Goal: Find specific page/section: Find specific page/section

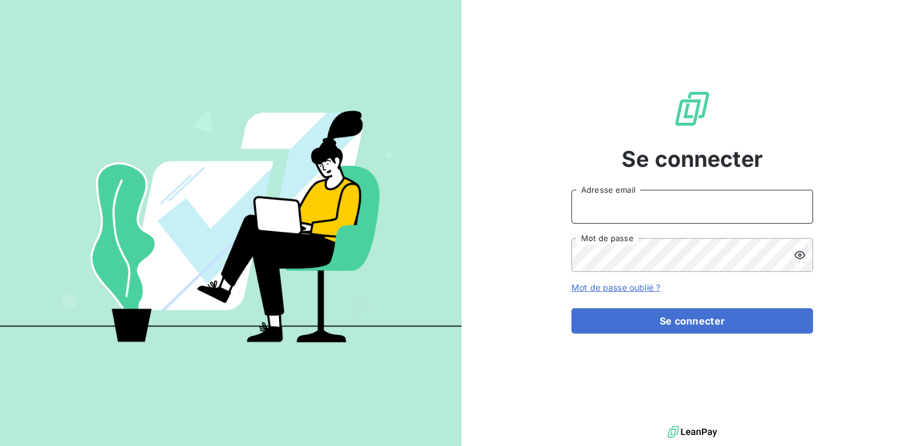
type input "[EMAIL_ADDRESS][DOMAIN_NAME]"
click at [798, 252] on icon at bounding box center [800, 255] width 11 height 8
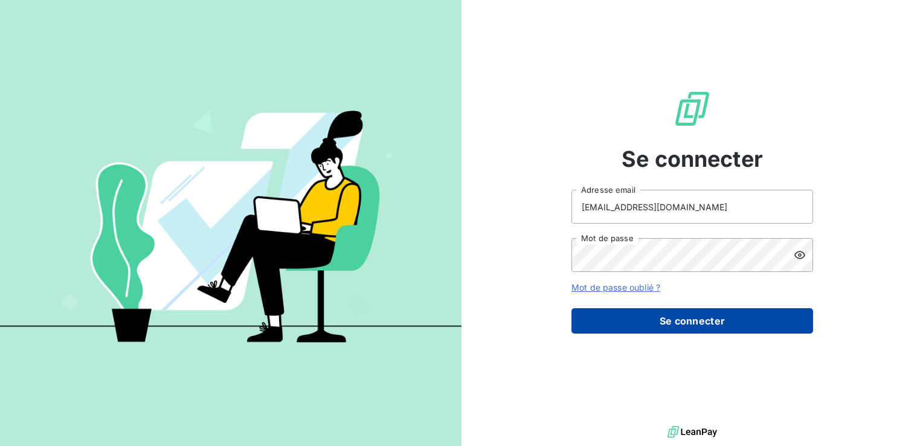
click at [709, 312] on button "Se connecter" at bounding box center [693, 320] width 242 height 25
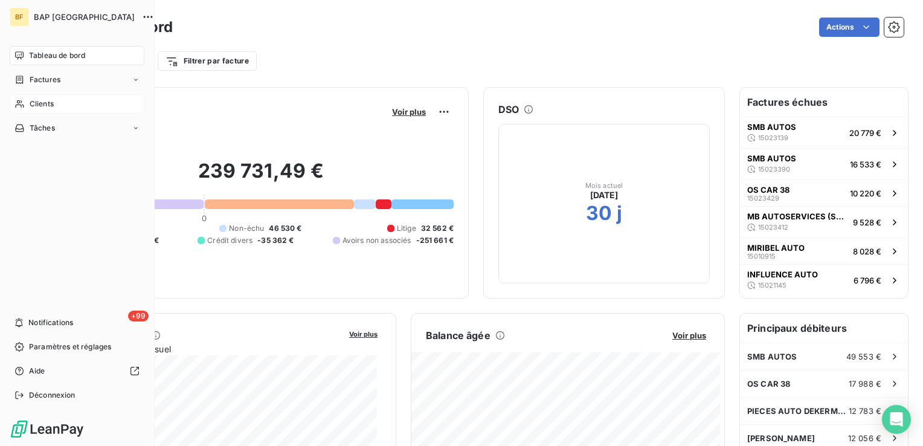
click at [43, 105] on span "Clients" at bounding box center [42, 104] width 24 height 11
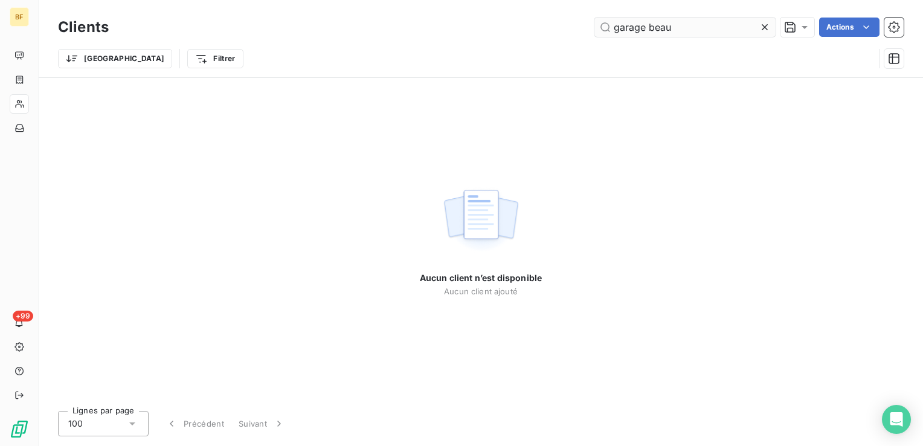
drag, startPoint x: 676, startPoint y: 29, endPoint x: 604, endPoint y: 20, distance: 72.5
click at [604, 20] on input "garage beau" at bounding box center [685, 27] width 181 height 19
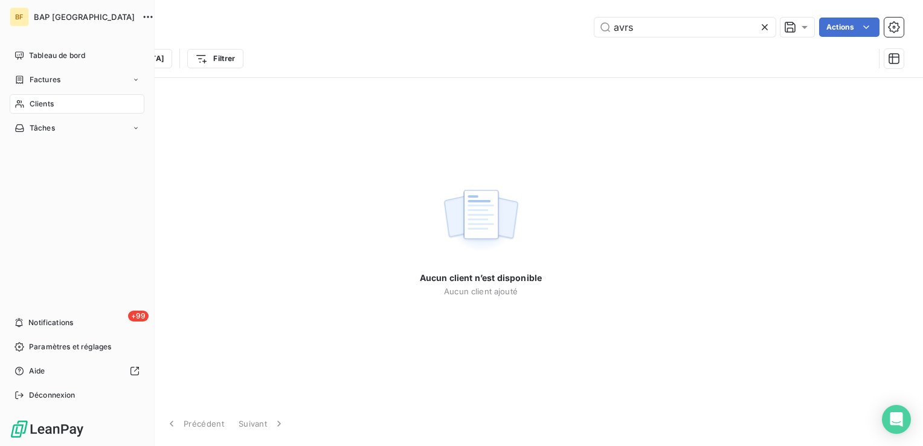
click at [50, 106] on span "Clients" at bounding box center [42, 104] width 24 height 11
click at [69, 25] on div "BAP [GEOGRAPHIC_DATA]" at bounding box center [89, 16] width 110 height 19
click at [55, 22] on div "BAP [GEOGRAPHIC_DATA]" at bounding box center [89, 16] width 110 height 19
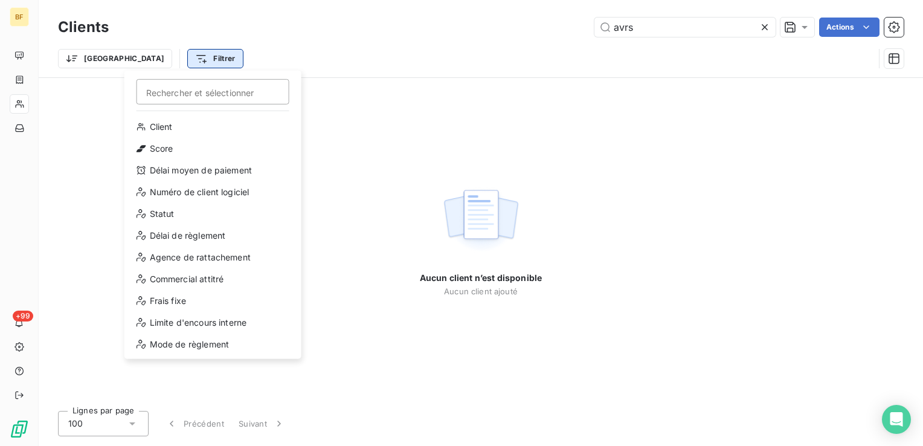
click at [88, 64] on html "BF +99 Clients avrs Actions Trier Filtrer Rechercher et sélectionner Client Sco…" at bounding box center [461, 223] width 923 height 446
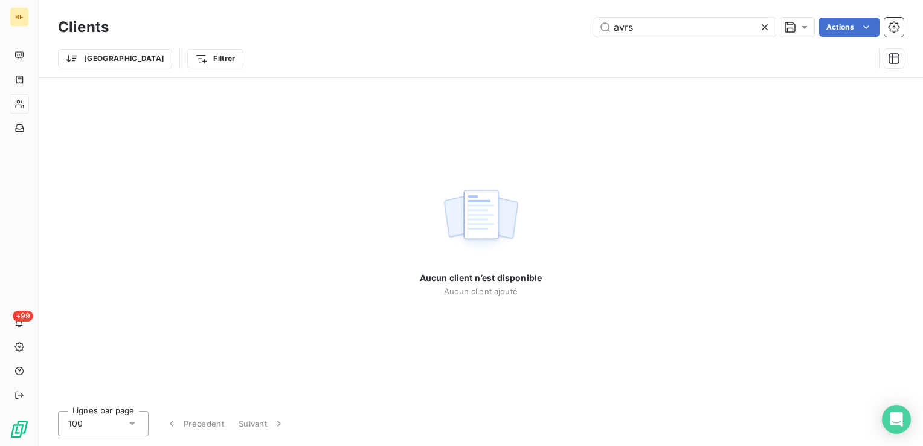
click at [88, 64] on html "BF +99 Clients avrs Actions Trier Filtrer Aucun client n’est disponible Aucun c…" at bounding box center [461, 223] width 923 height 446
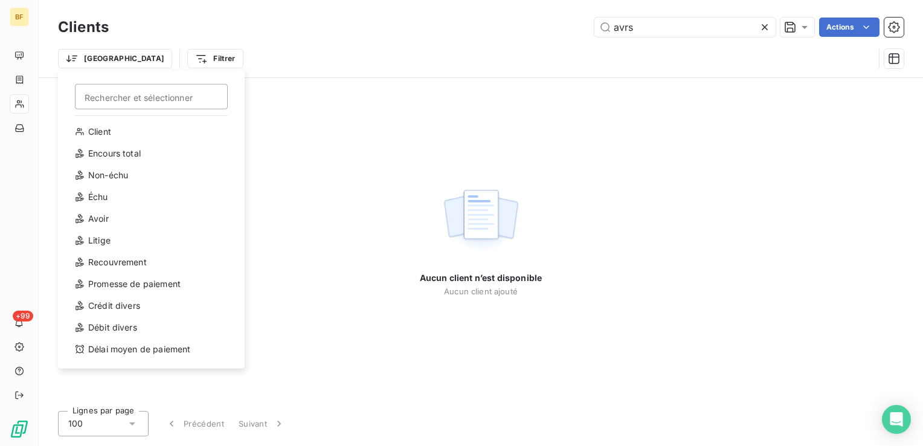
click at [88, 64] on html "BF +99 Clients avrs Actions Trier Rechercher et sélectionner Client Encours tot…" at bounding box center [461, 223] width 923 height 446
click at [102, 128] on div "Client" at bounding box center [151, 131] width 167 height 19
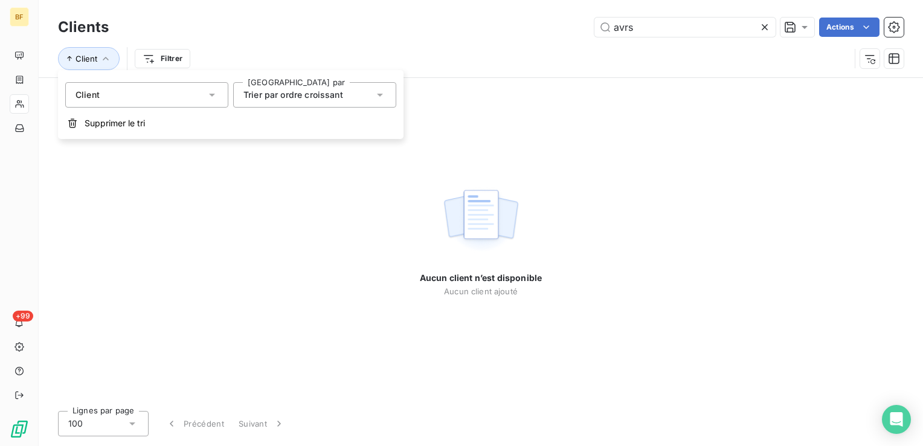
click at [159, 94] on div "Client" at bounding box center [146, 94] width 163 height 25
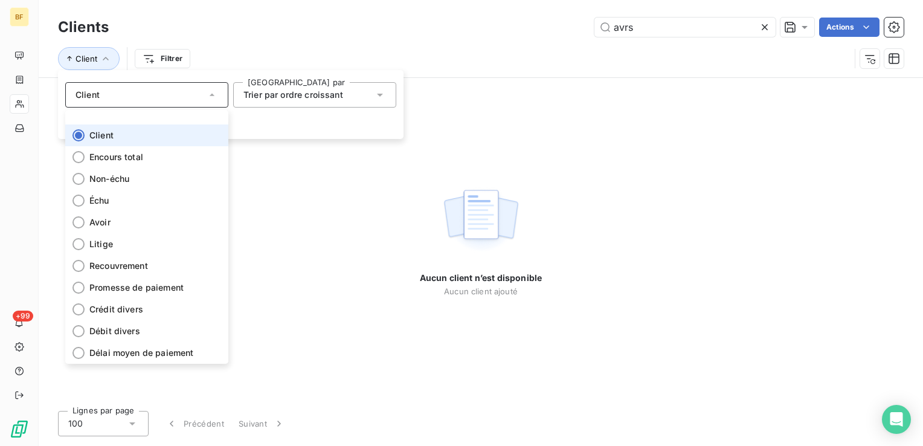
click at [159, 94] on div "Client" at bounding box center [146, 94] width 163 height 25
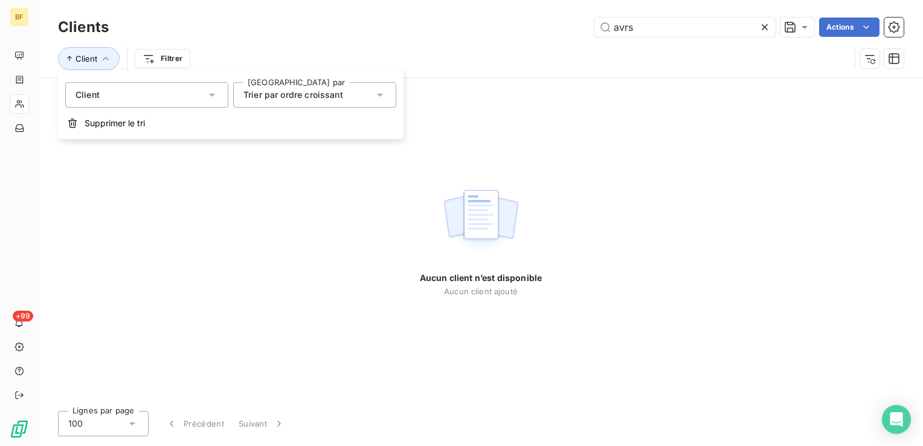
click at [255, 93] on span "Trier par ordre croissant" at bounding box center [294, 94] width 100 height 10
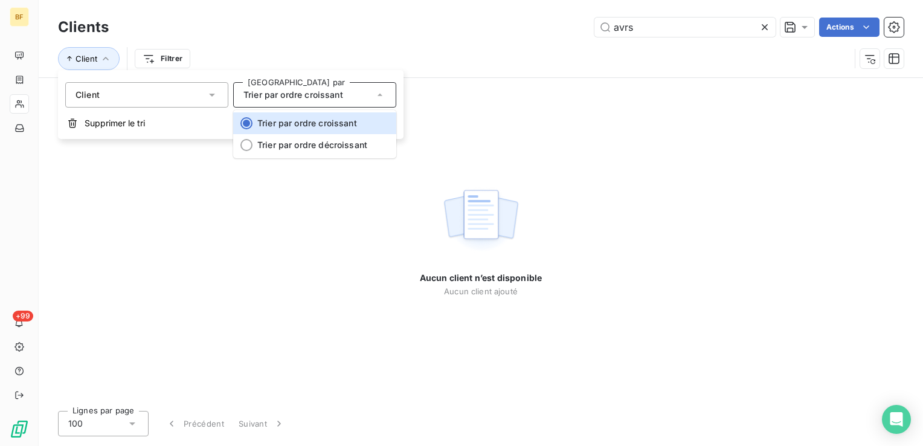
click at [255, 93] on span "Trier par ordre croissant" at bounding box center [294, 94] width 100 height 10
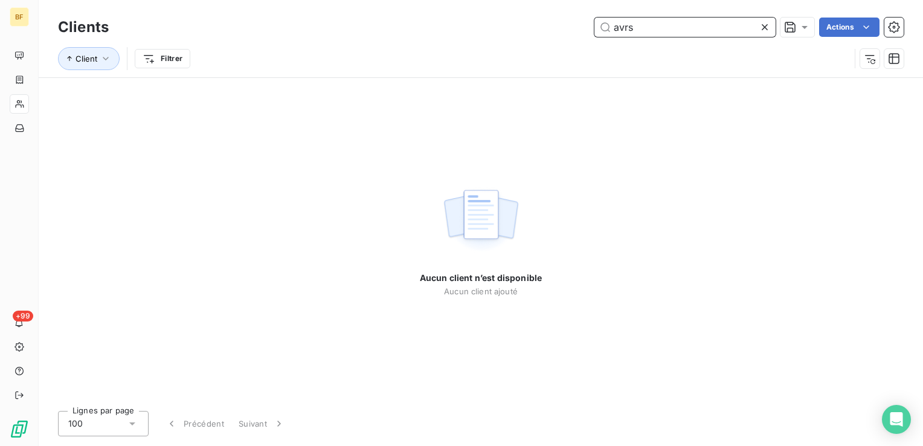
click at [640, 19] on input "avrs" at bounding box center [685, 27] width 181 height 19
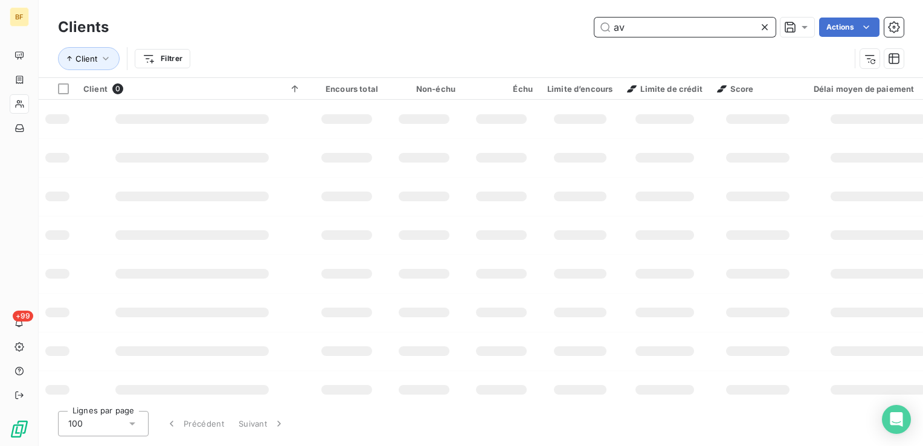
type input "a"
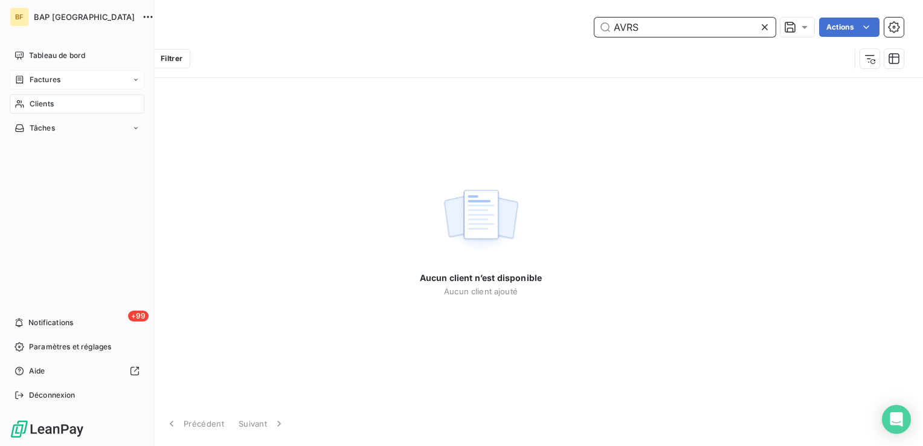
type input "AVRS"
click at [62, 76] on div "Factures" at bounding box center [77, 79] width 135 height 19
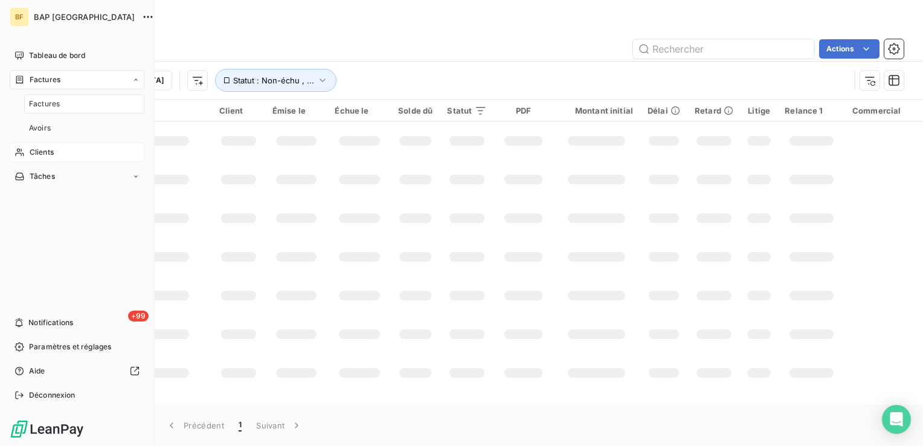
click at [43, 107] on span "Factures" at bounding box center [44, 104] width 31 height 11
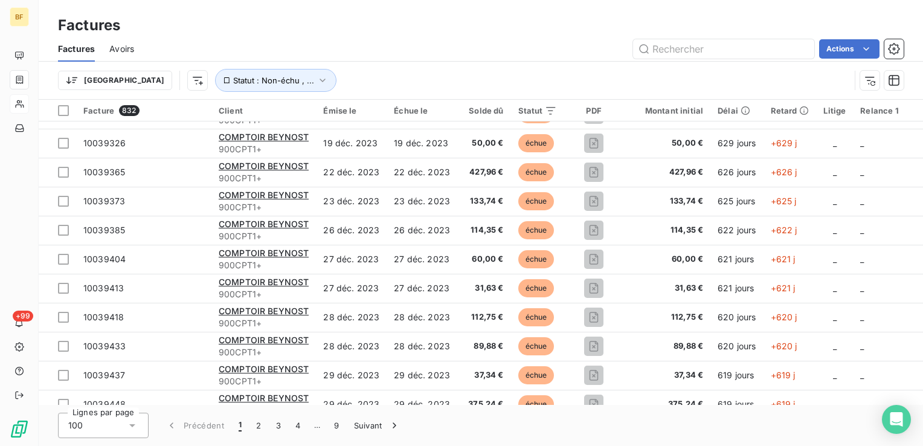
scroll to position [2622, 0]
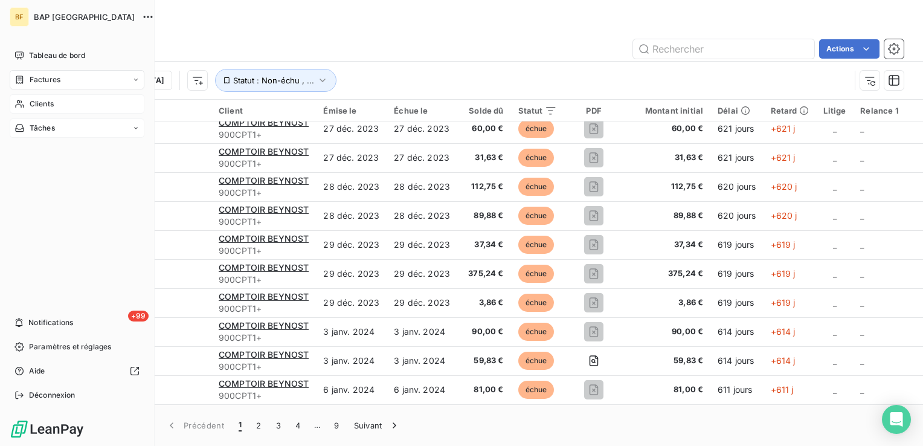
click at [56, 126] on div "Tâches" at bounding box center [77, 127] width 135 height 19
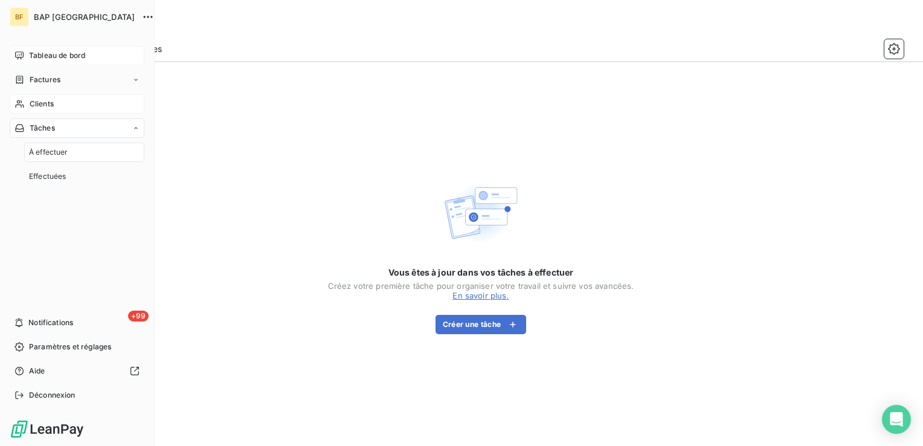
click at [77, 50] on span "Tableau de bord" at bounding box center [57, 55] width 56 height 11
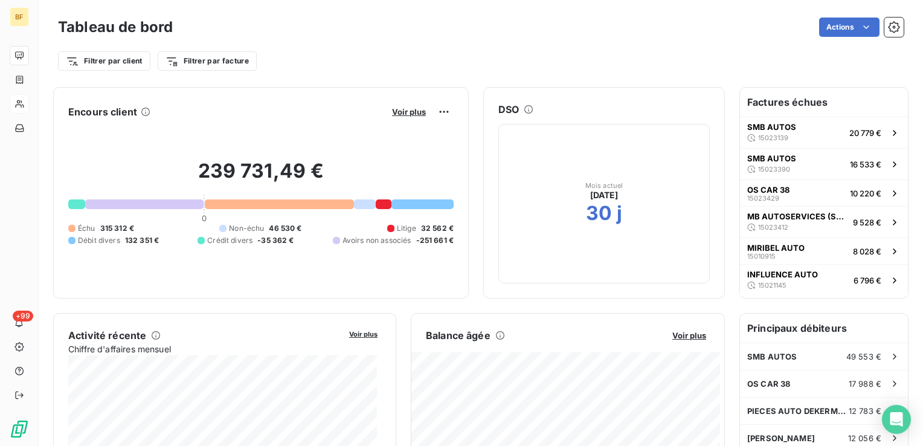
click at [324, 42] on div "Filtrer par client Filtrer par facture" at bounding box center [481, 56] width 846 height 33
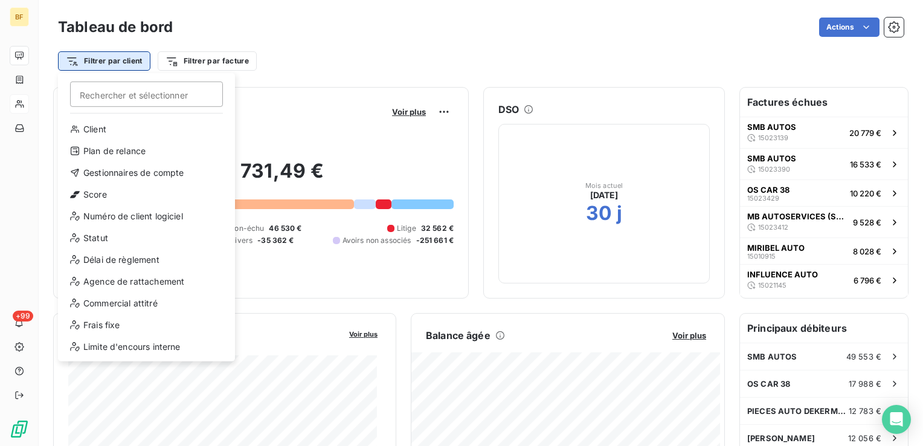
click at [119, 59] on html "BF +99 Tableau de bord Actions Filtrer par client Rechercher et sélectionner Cl…" at bounding box center [461, 223] width 923 height 446
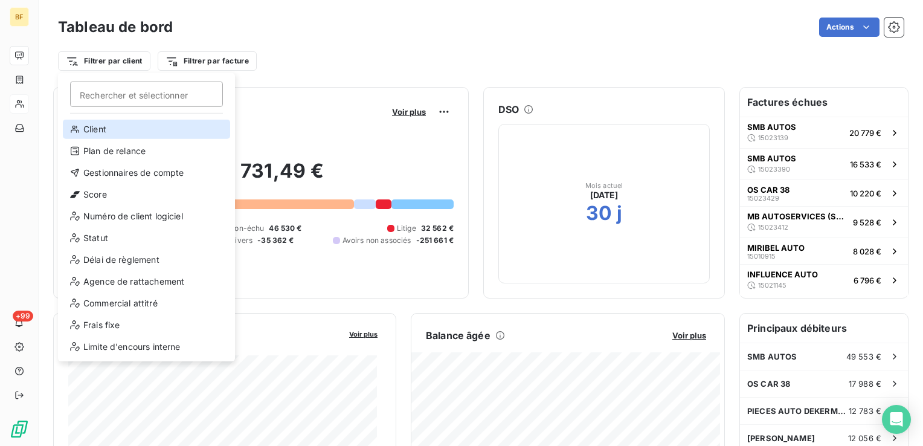
click at [105, 132] on div "Client" at bounding box center [146, 129] width 167 height 19
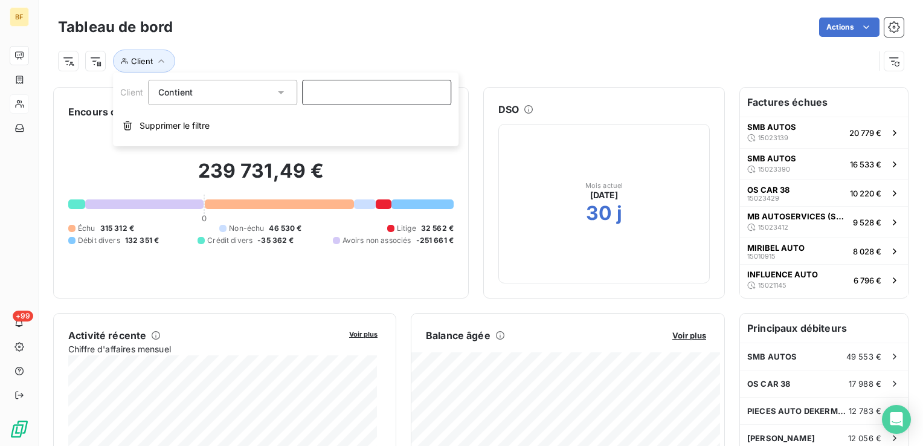
click at [334, 101] on input at bounding box center [376, 92] width 149 height 25
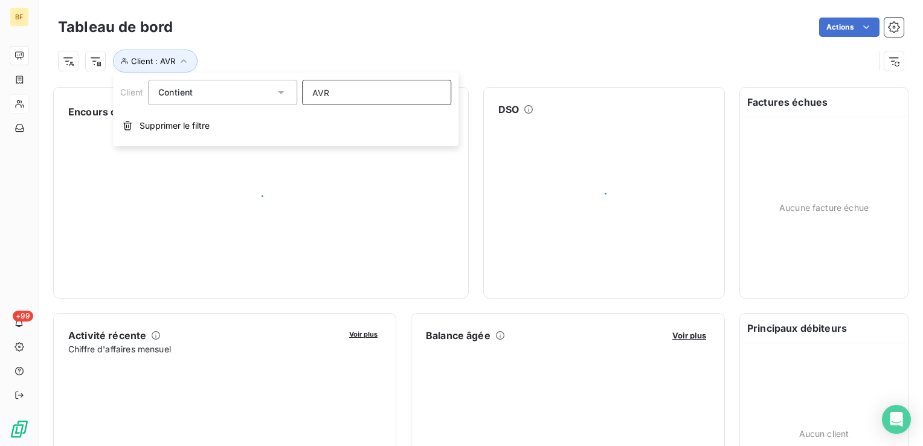
type input "AVRS"
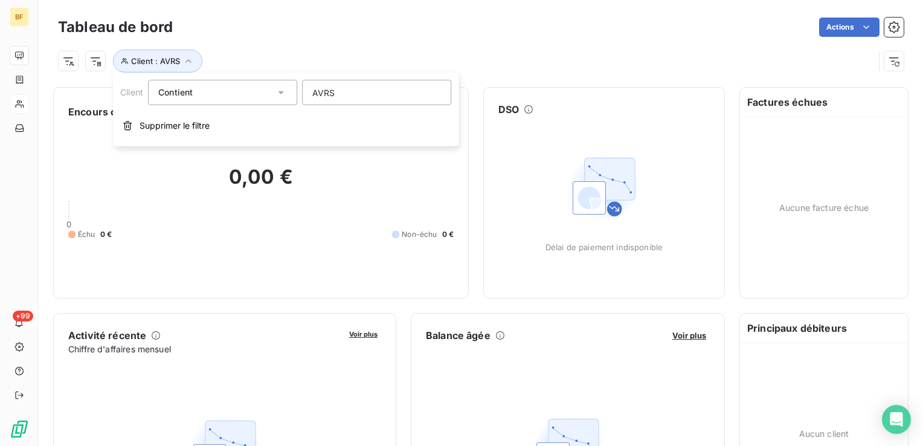
click at [322, 23] on div "Actions" at bounding box center [545, 27] width 717 height 19
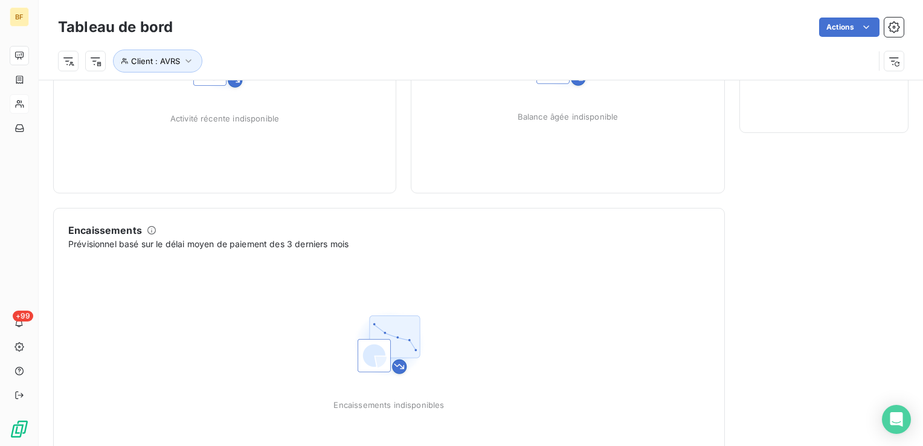
scroll to position [445, 0]
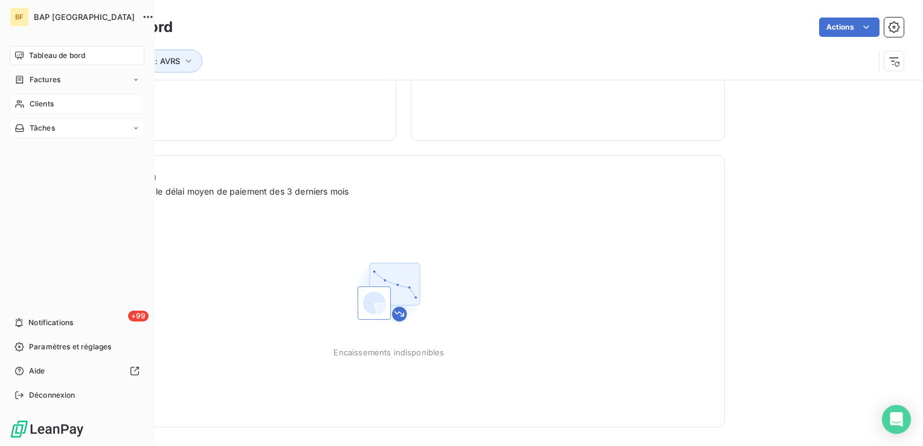
click at [136, 126] on icon at bounding box center [135, 127] width 7 height 7
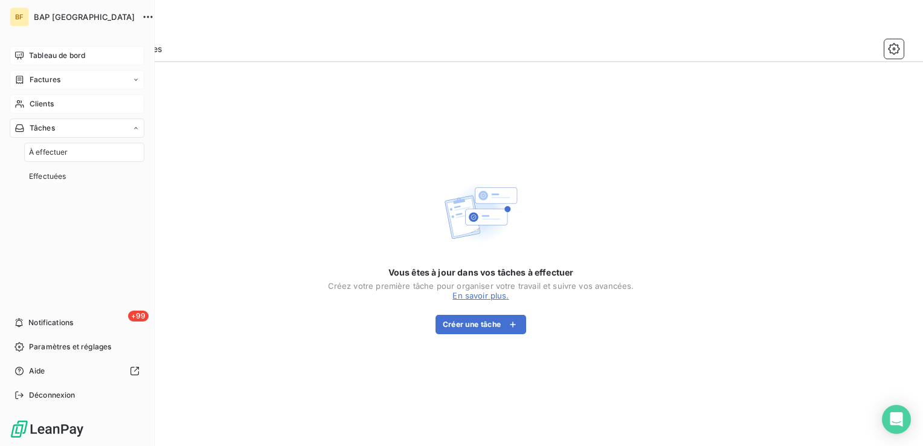
click at [89, 74] on div "Factures" at bounding box center [77, 79] width 135 height 19
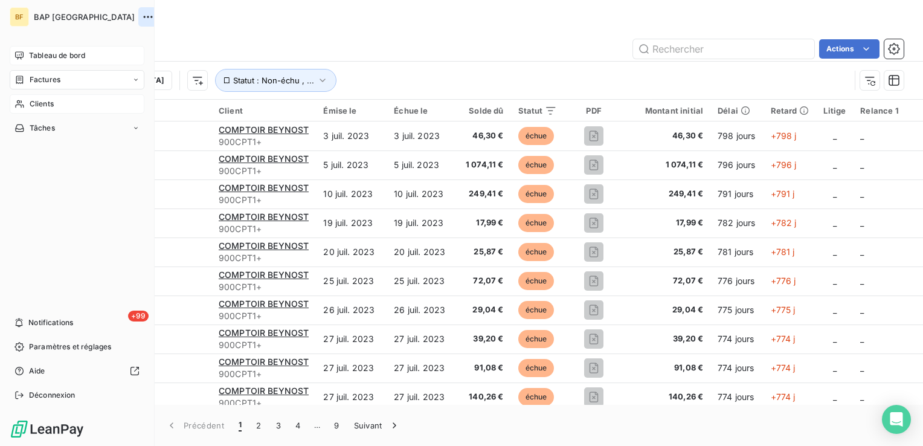
click at [142, 16] on icon "button" at bounding box center [148, 17] width 12 height 12
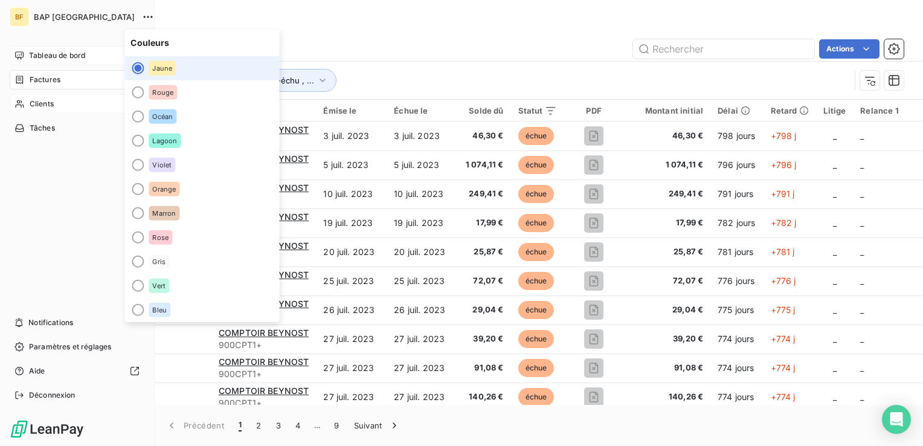
click at [56, 61] on div "Tableau de bord" at bounding box center [77, 55] width 135 height 19
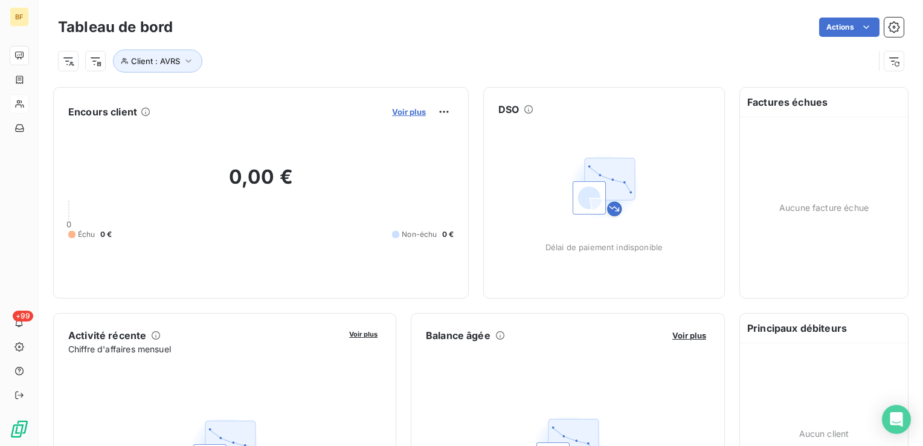
click at [396, 112] on span "Voir plus" at bounding box center [409, 112] width 34 height 10
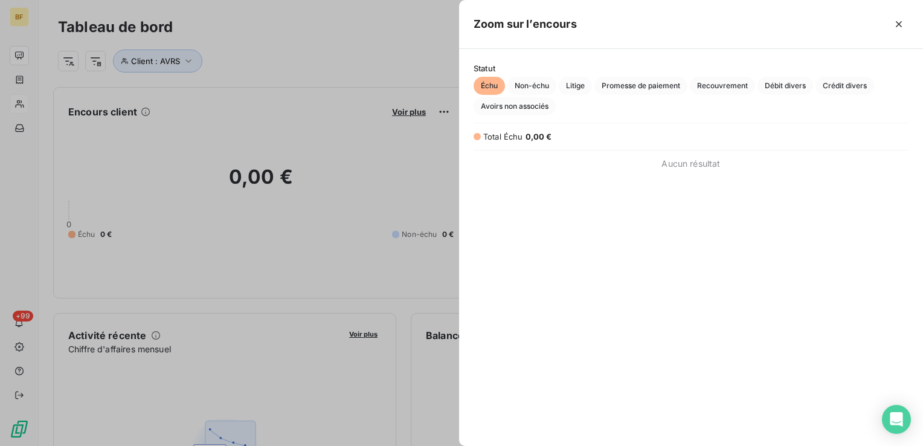
click at [384, 33] on div at bounding box center [461, 223] width 923 height 446
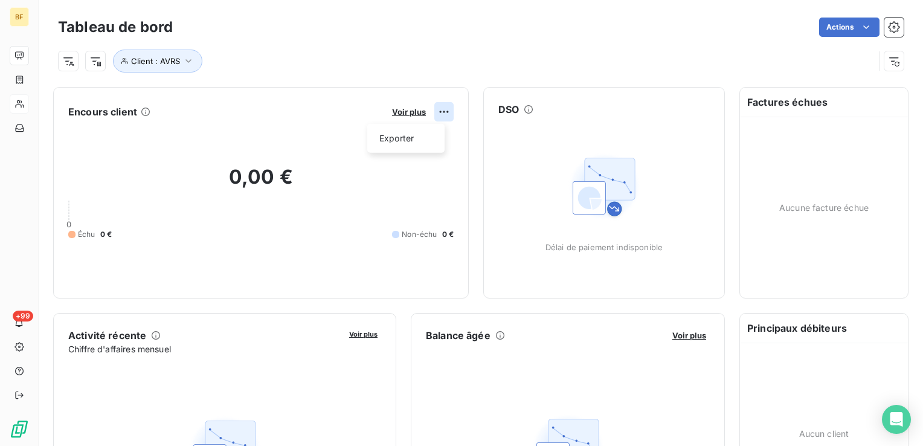
click at [431, 117] on html "BF +99 Tableau de bord Actions Client : AVRS Encours client Voir plus Exporter …" at bounding box center [461, 223] width 923 height 446
click at [430, 83] on html "BF +99 Tableau de bord Actions Client : AVRS Encours client Voir plus 0,00 € 0 …" at bounding box center [461, 223] width 923 height 446
click at [180, 59] on button "Client : AVRS" at bounding box center [157, 61] width 89 height 23
click at [353, 95] on input "AVRS" at bounding box center [376, 92] width 149 height 25
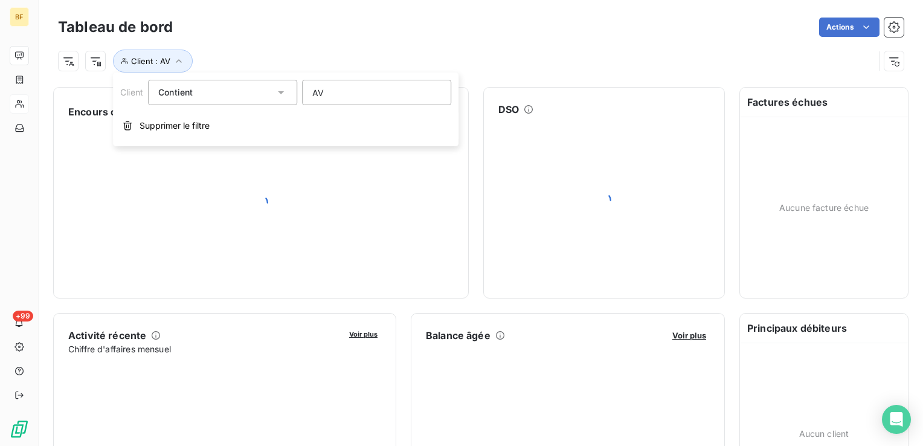
type input "A"
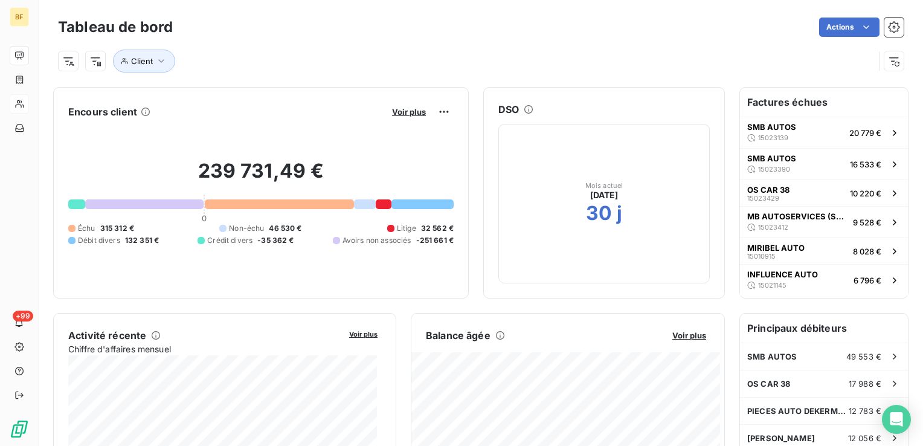
click at [337, 16] on div "Tableau de bord Actions" at bounding box center [481, 27] width 846 height 25
click at [771, 137] on span "15023139" at bounding box center [773, 137] width 30 height 7
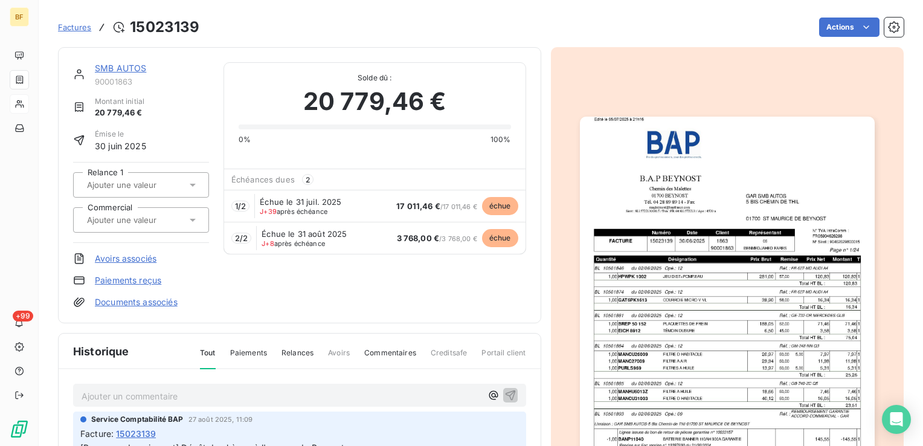
click at [256, 351] on span "Paiements" at bounding box center [248, 357] width 37 height 21
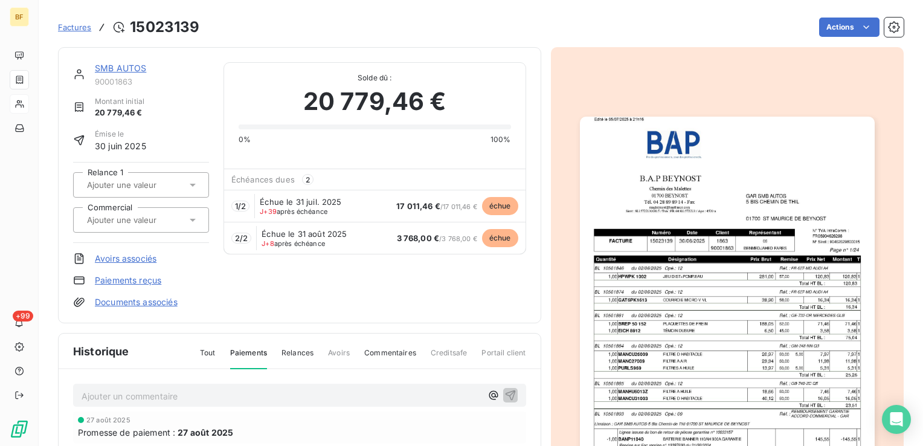
click at [293, 354] on span "Relances" at bounding box center [298, 357] width 32 height 21
click at [85, 25] on span "Factures" at bounding box center [74, 27] width 33 height 10
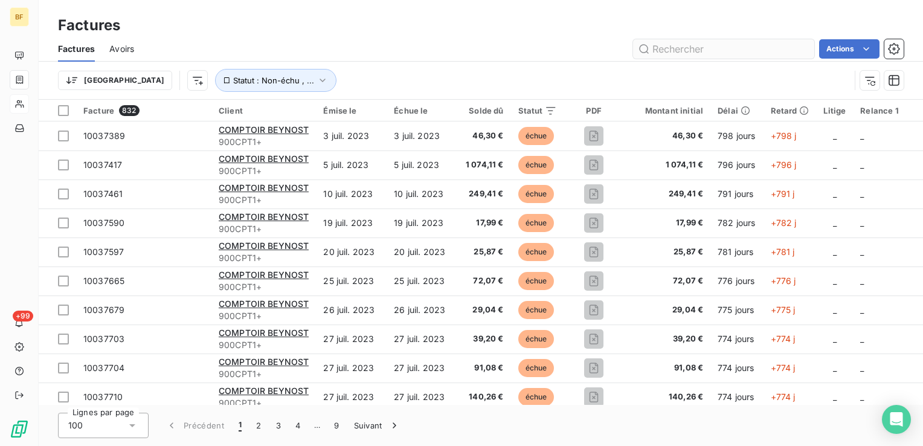
click at [691, 48] on input "text" at bounding box center [723, 48] width 181 height 19
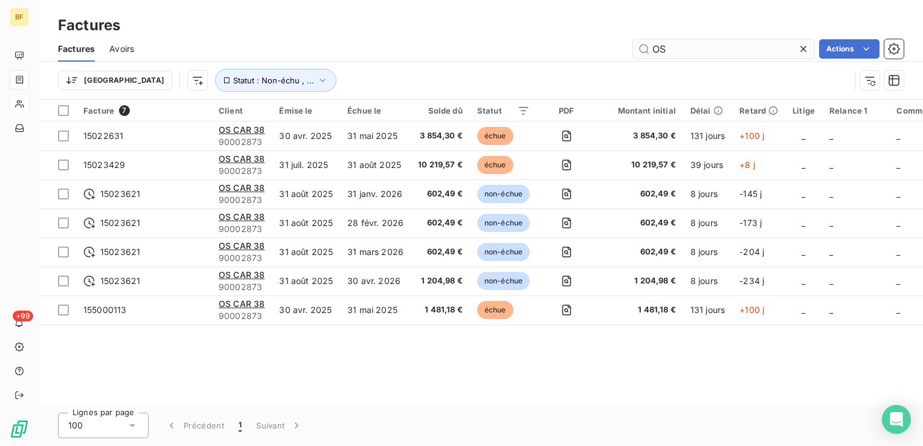
type input "O"
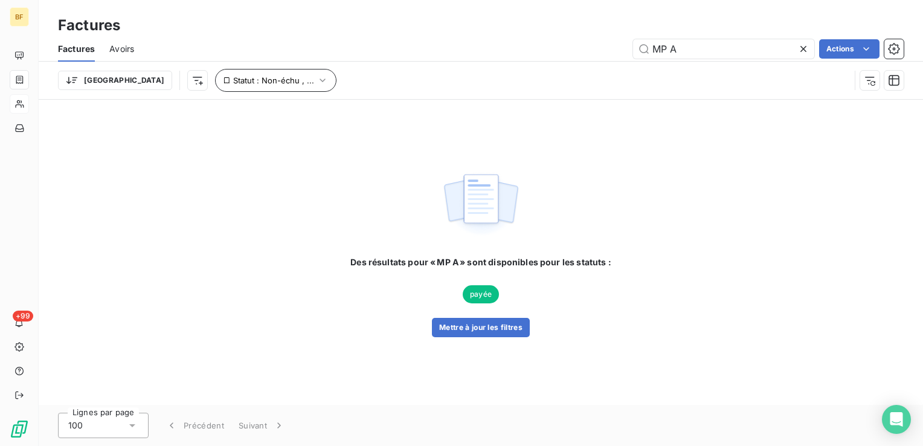
type input "MP A"
click at [239, 88] on button "Statut : Non-échu , ..." at bounding box center [275, 80] width 121 height 23
click at [268, 48] on div "MP A Actions" at bounding box center [526, 48] width 755 height 19
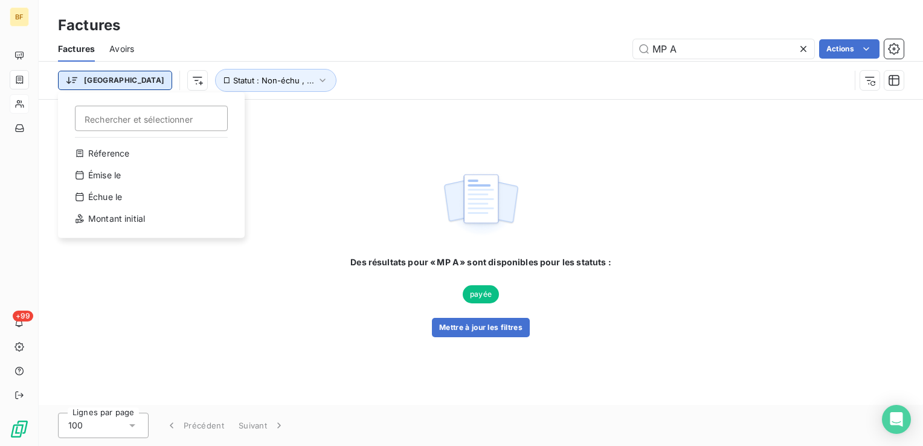
click at [99, 81] on html "BF +99 Factures Factures Avoirs MP A Actions Trier Rechercher et sélectionner R…" at bounding box center [461, 223] width 923 height 446
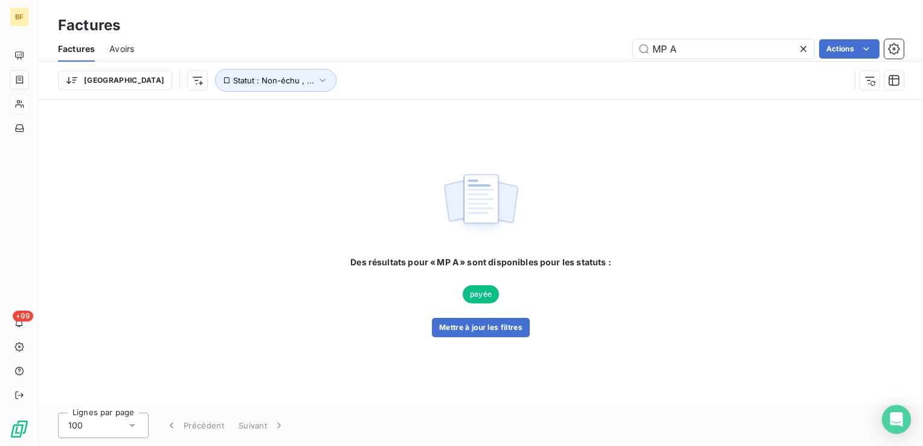
click at [304, 42] on html "BF +99 Factures Factures Avoirs MP A Actions Trier Statut : Non-échu , ... Des …" at bounding box center [461, 223] width 923 height 446
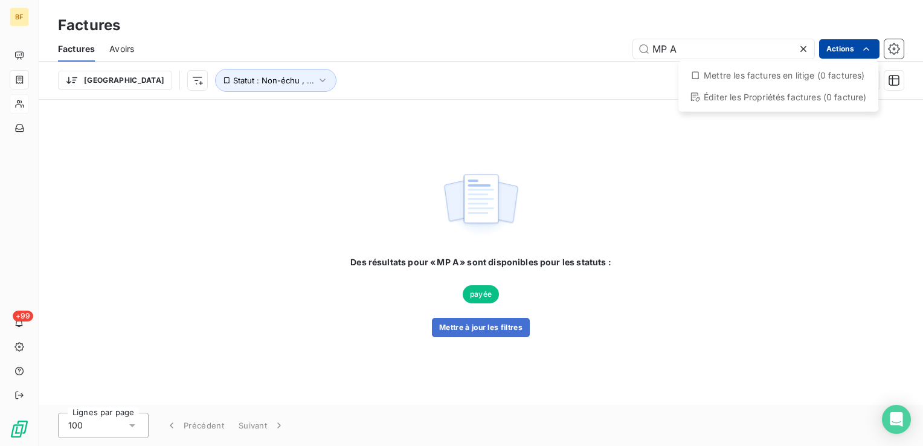
click at [859, 48] on html "BF +99 Factures Factures Avoirs MP A Actions Mettre les factures en litige (0 f…" at bounding box center [461, 223] width 923 height 446
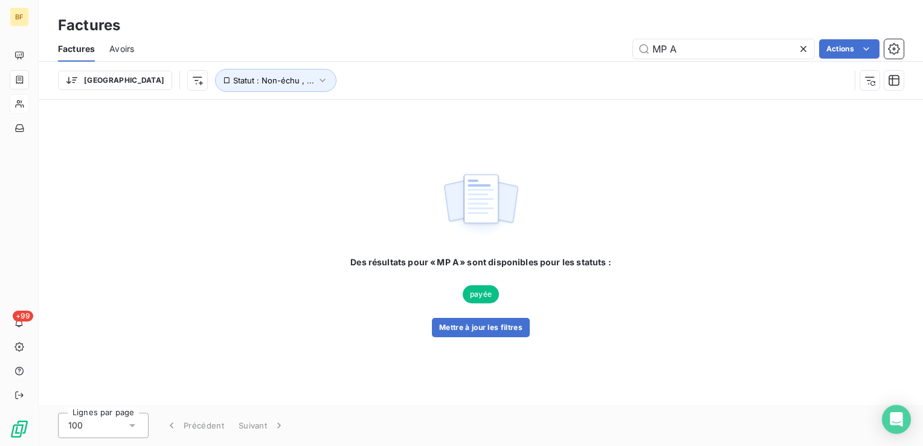
click at [800, 44] on html "BF +99 Factures Factures Avoirs MP A Actions Trier Statut : Non-échu , ... Des …" at bounding box center [461, 223] width 923 height 446
click at [800, 45] on icon at bounding box center [804, 49] width 12 height 12
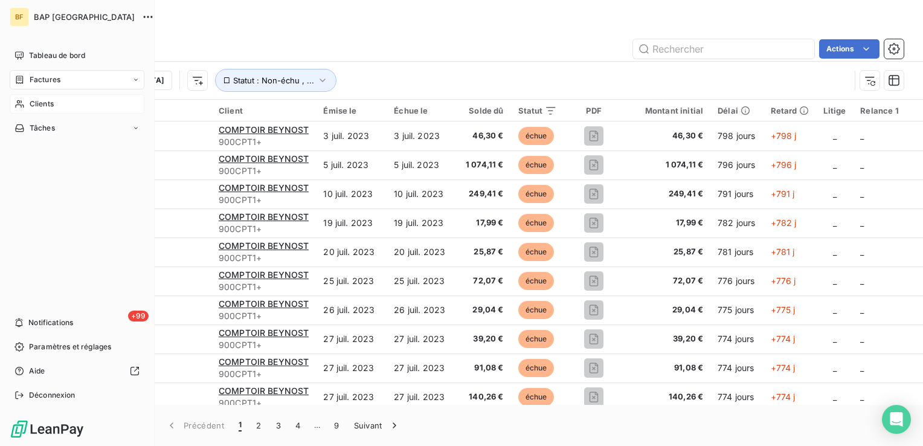
click at [20, 105] on icon at bounding box center [19, 104] width 8 height 8
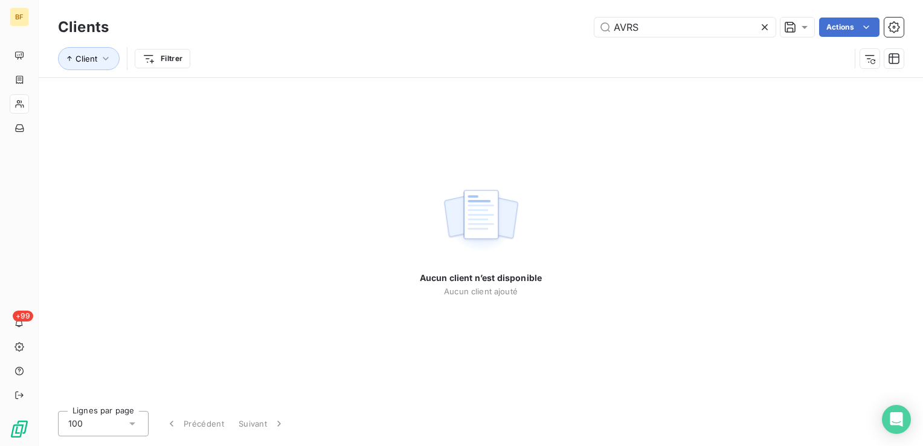
click at [764, 24] on icon at bounding box center [765, 27] width 12 height 12
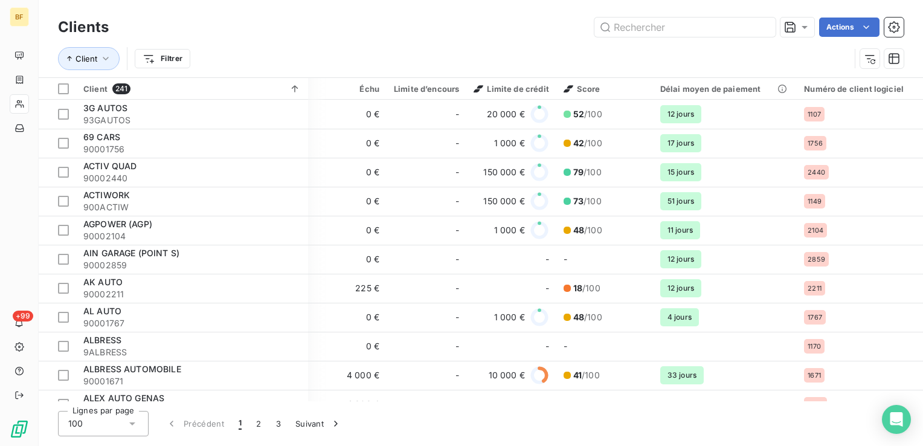
scroll to position [0, 369]
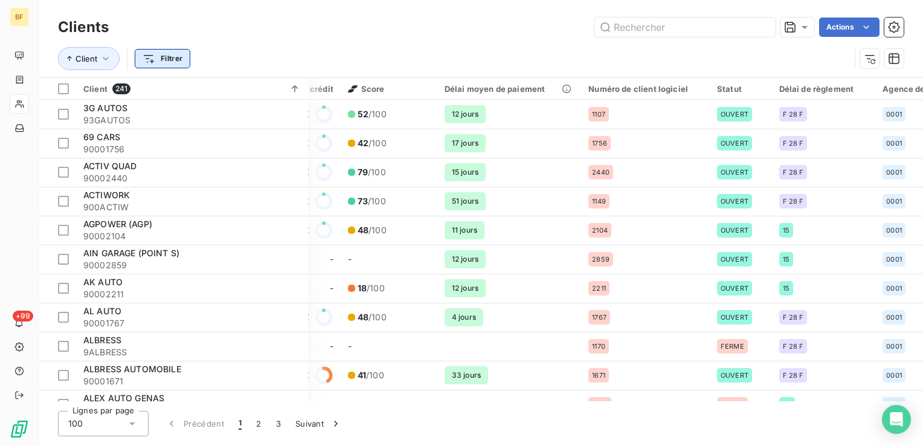
click at [156, 55] on html "BF +99 Clients Actions Client Filtrer Client 241 Encours total Non-échu Échu Li…" at bounding box center [461, 223] width 923 height 446
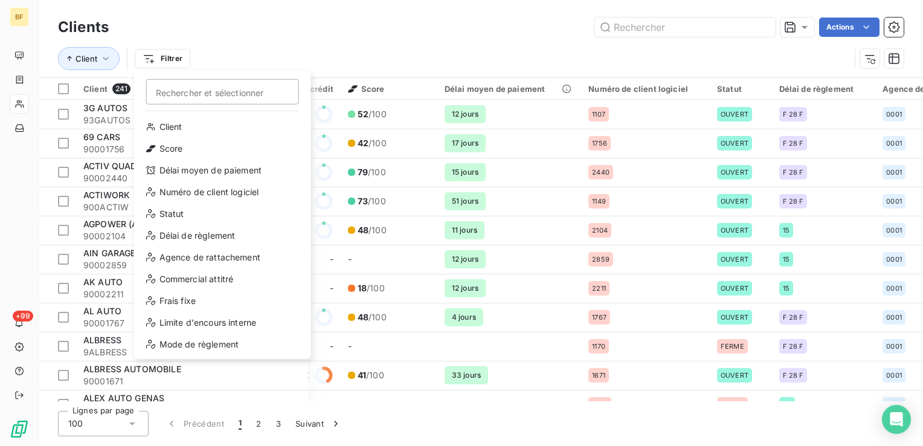
click at [105, 59] on html "BF +99 Clients Actions Client Filtrer Rechercher et sélectionner Client Score D…" at bounding box center [461, 223] width 923 height 446
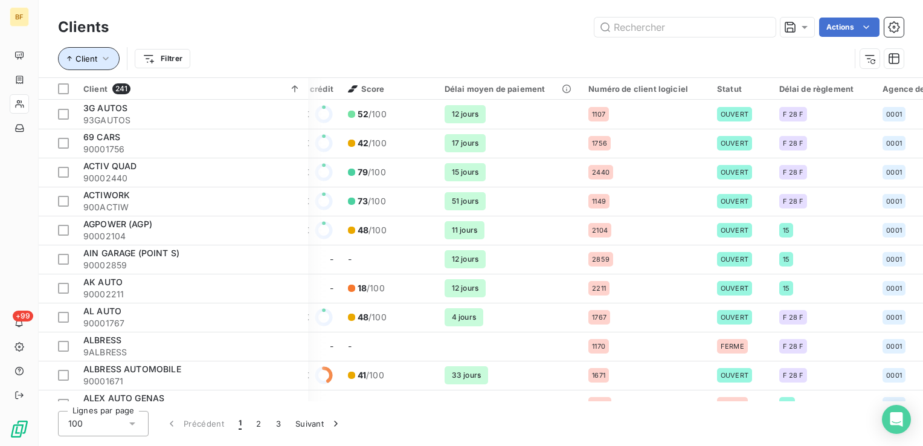
click at [105, 59] on icon "button" at bounding box center [106, 59] width 6 height 4
click at [248, 57] on div "Client Filtrer" at bounding box center [454, 58] width 792 height 23
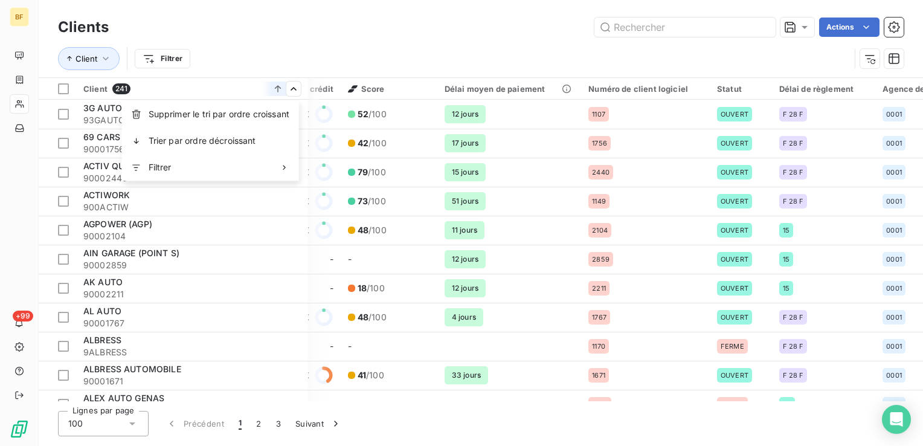
click at [311, 35] on html "BF +99 Clients Actions Client Filtrer Client 241 Encours total Non-échu Échu Li…" at bounding box center [461, 223] width 923 height 446
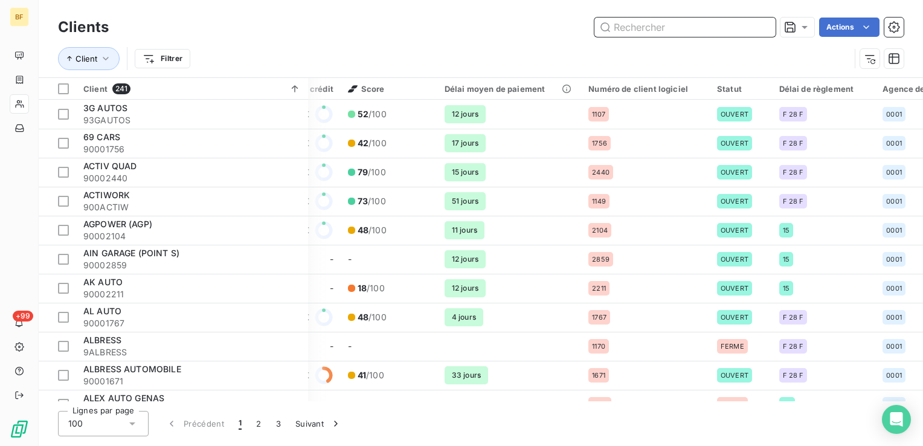
click at [645, 31] on input "text" at bounding box center [685, 27] width 181 height 19
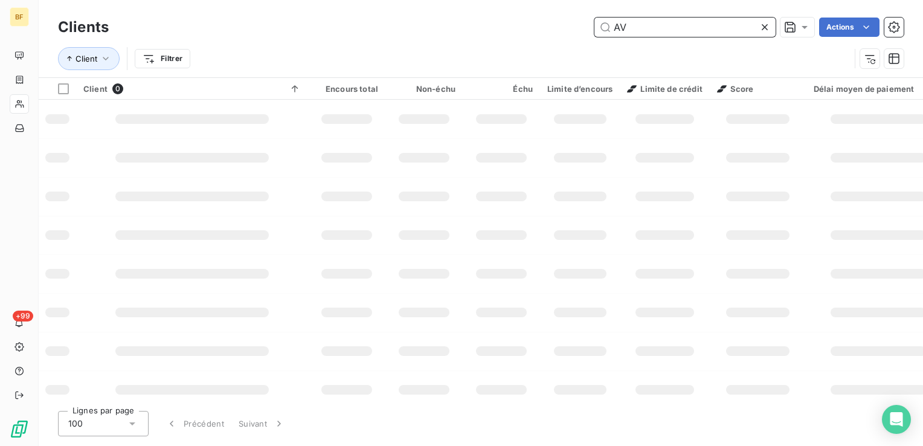
type input "A"
